Goal: Navigation & Orientation: Find specific page/section

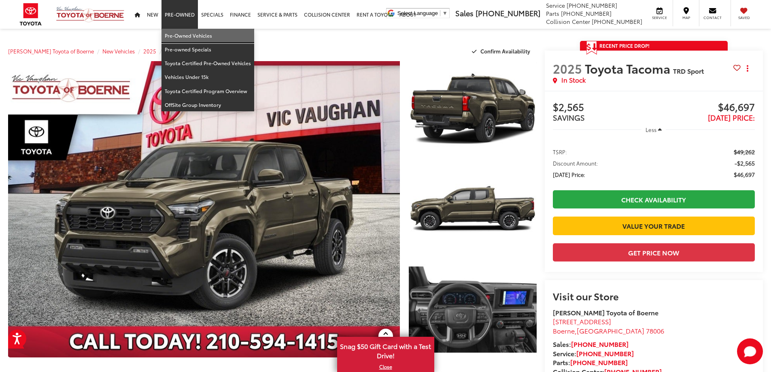
click at [190, 38] on link "Pre-Owned Vehicles" at bounding box center [208, 36] width 93 height 14
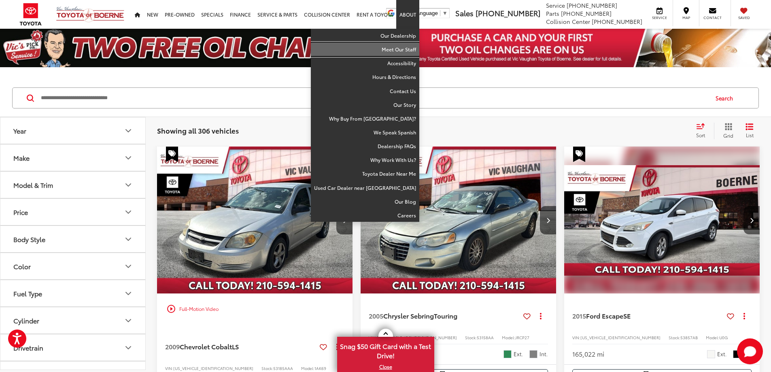
click at [405, 52] on link "Meet Our Staff" at bounding box center [365, 50] width 109 height 14
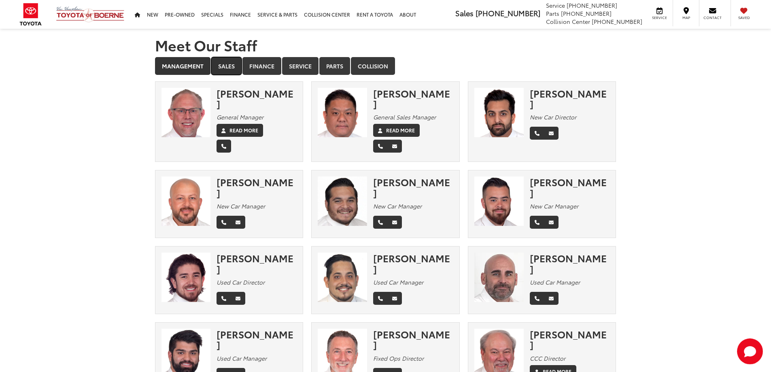
click at [227, 68] on link "Sales" at bounding box center [226, 66] width 30 height 18
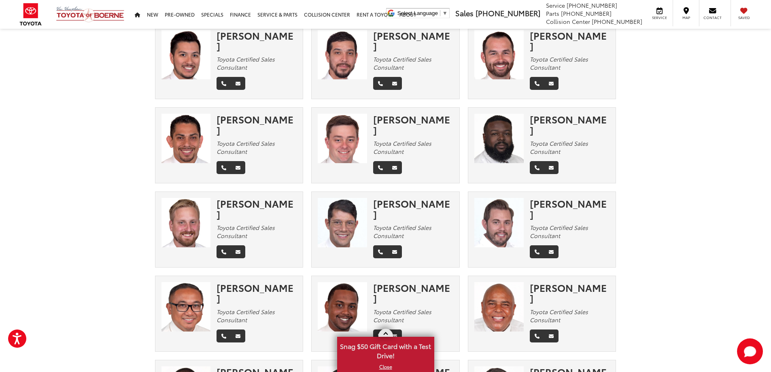
click at [388, 333] on link at bounding box center [386, 333] width 15 height 8
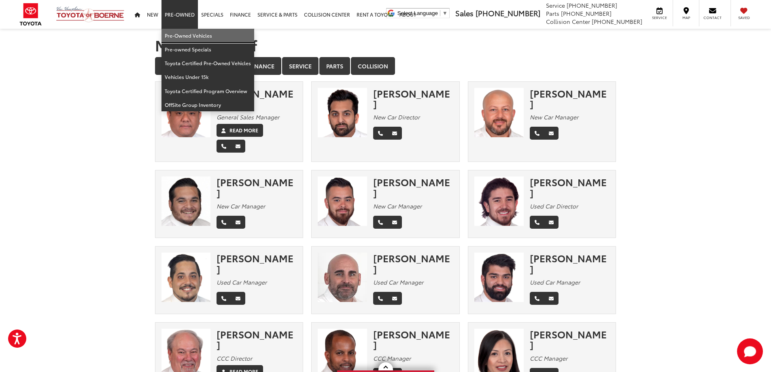
click at [184, 38] on link "Pre-Owned Vehicles" at bounding box center [208, 36] width 93 height 14
